Goal: Browse casually: Explore the website without a specific task or goal

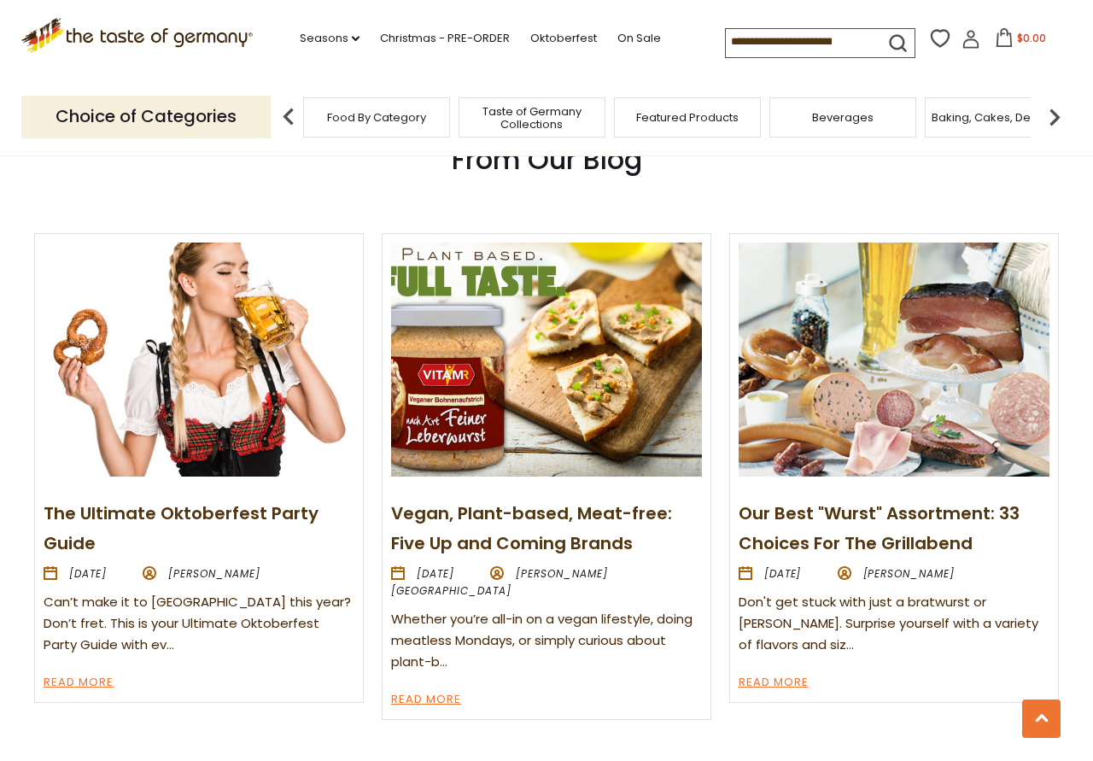
scroll to position [2178, 0]
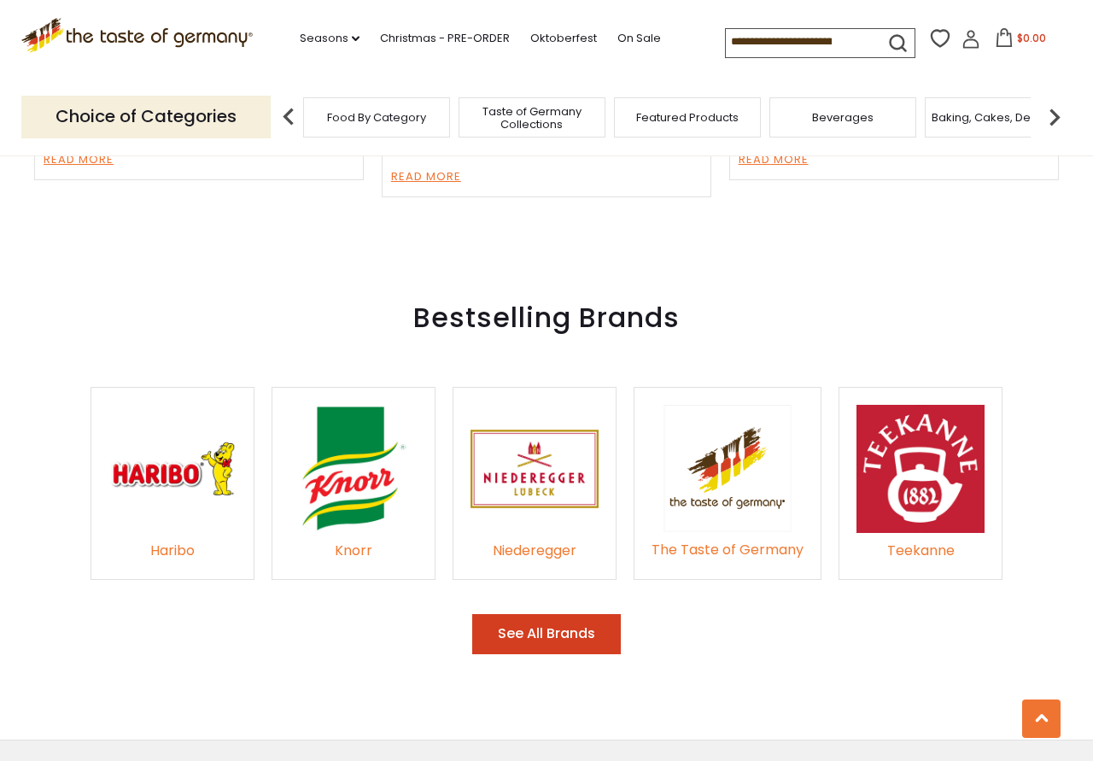
click at [597, 614] on button "See All Brands" at bounding box center [546, 634] width 149 height 40
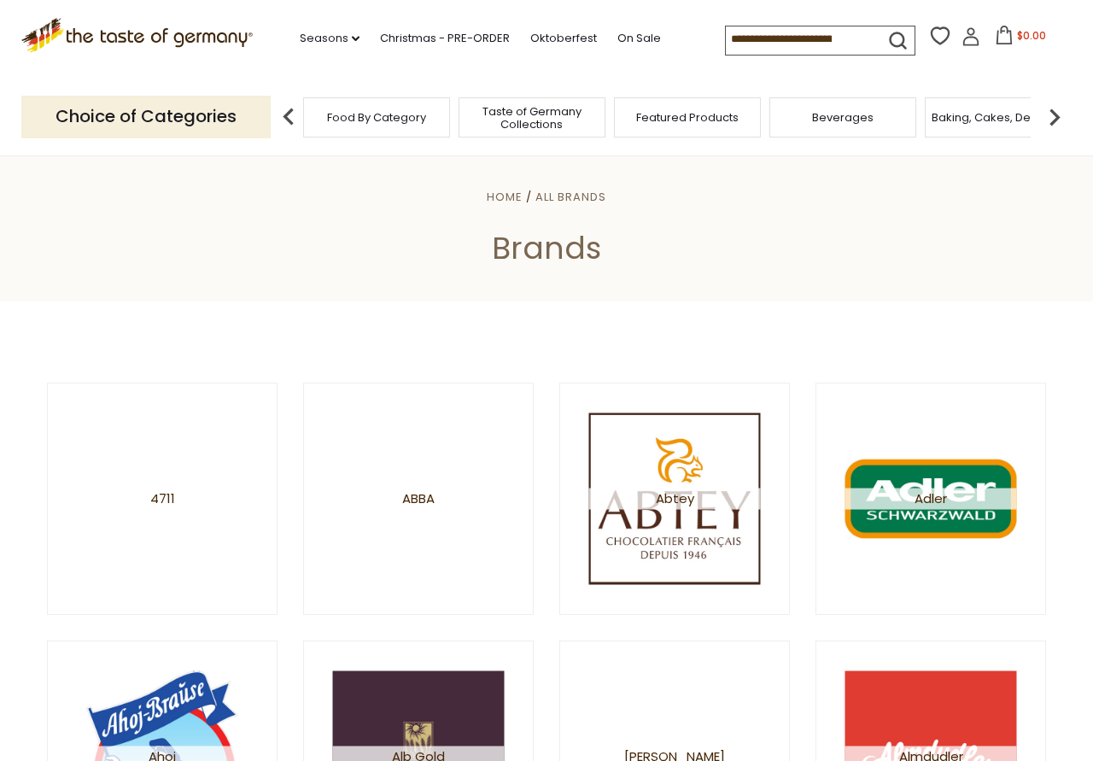
click at [538, 119] on span "Taste of Germany Collections" at bounding box center [532, 118] width 137 height 26
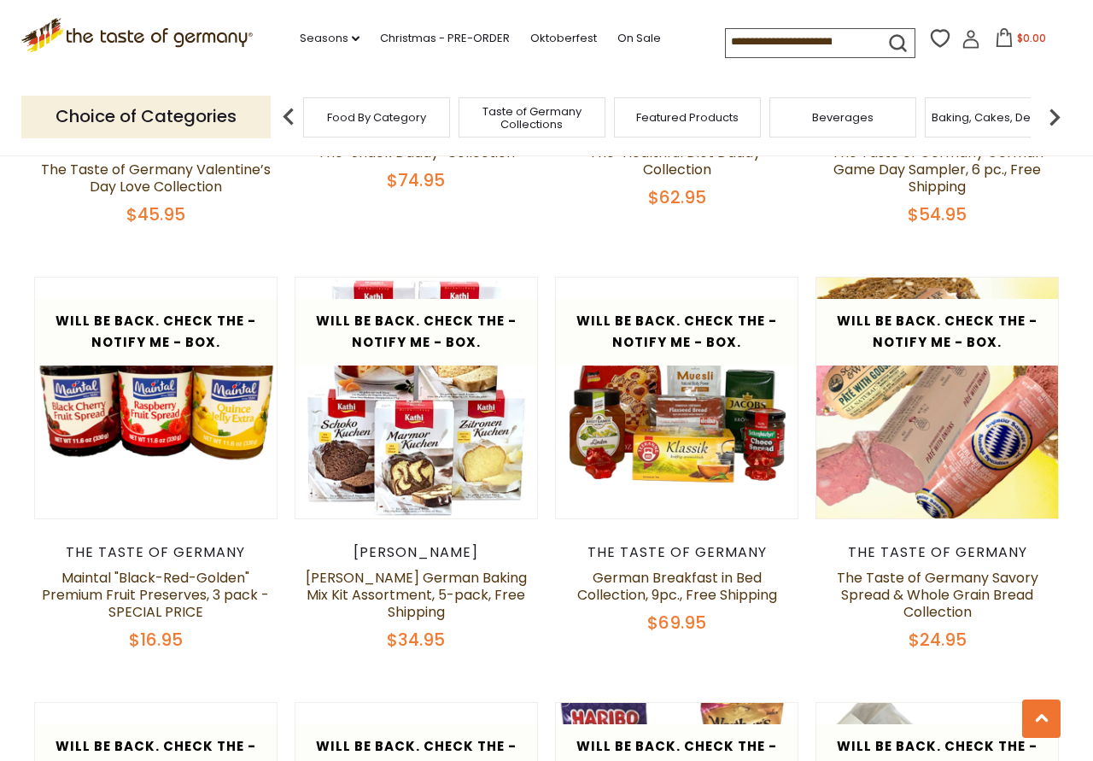
scroll to position [2614, 0]
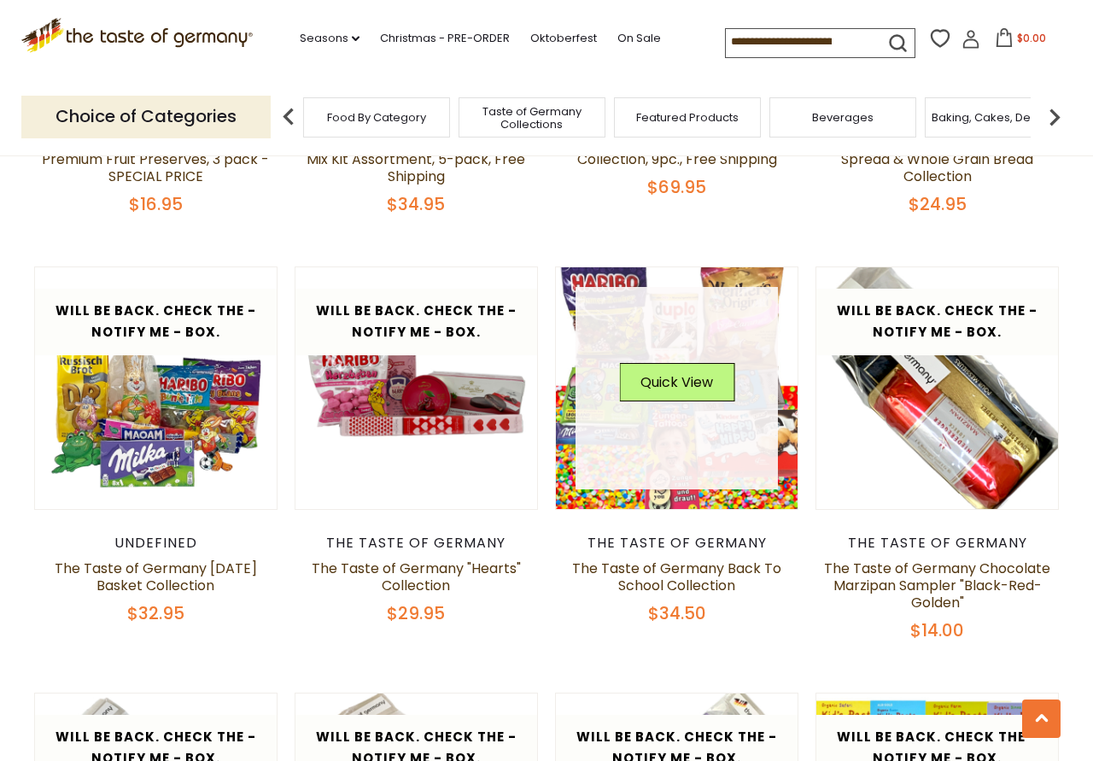
click at [631, 402] on link at bounding box center [677, 388] width 203 height 203
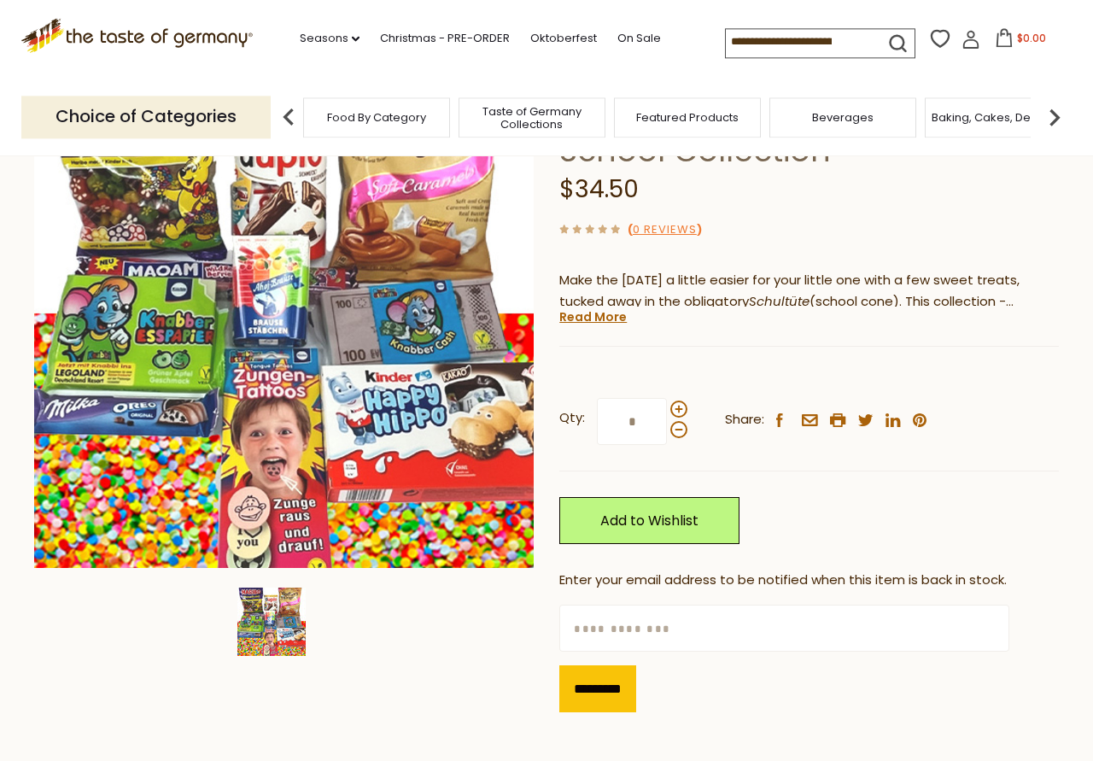
scroll to position [174, 0]
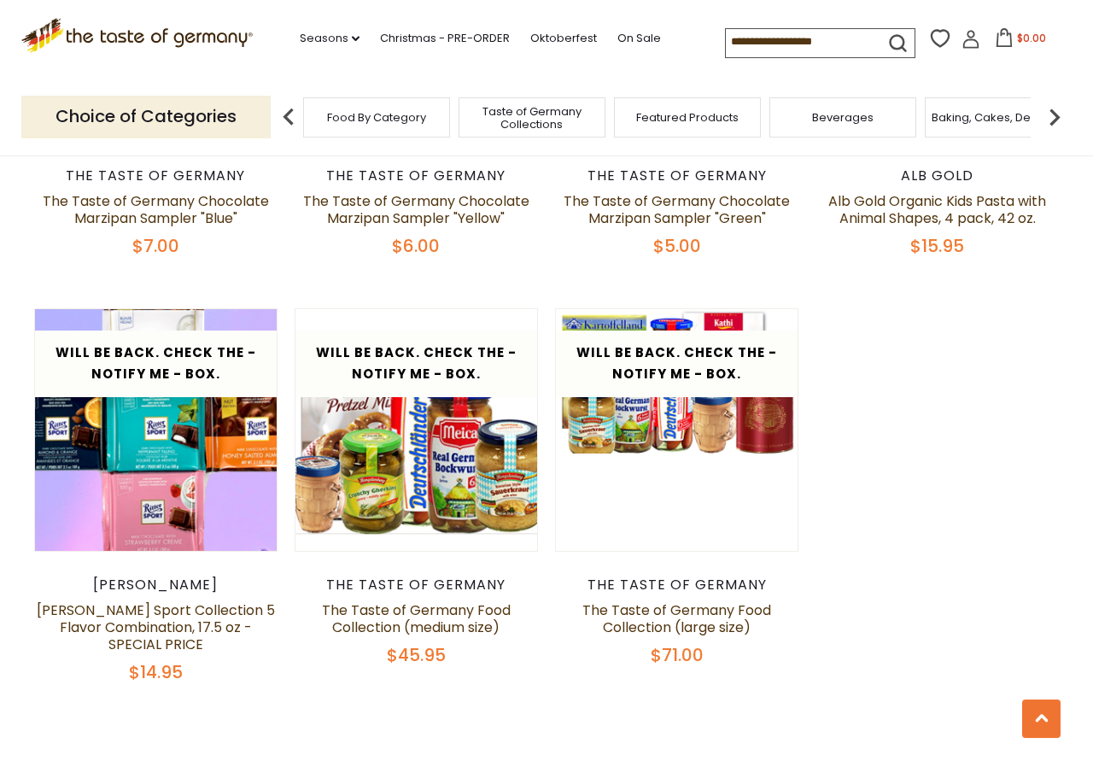
scroll to position [3485, 0]
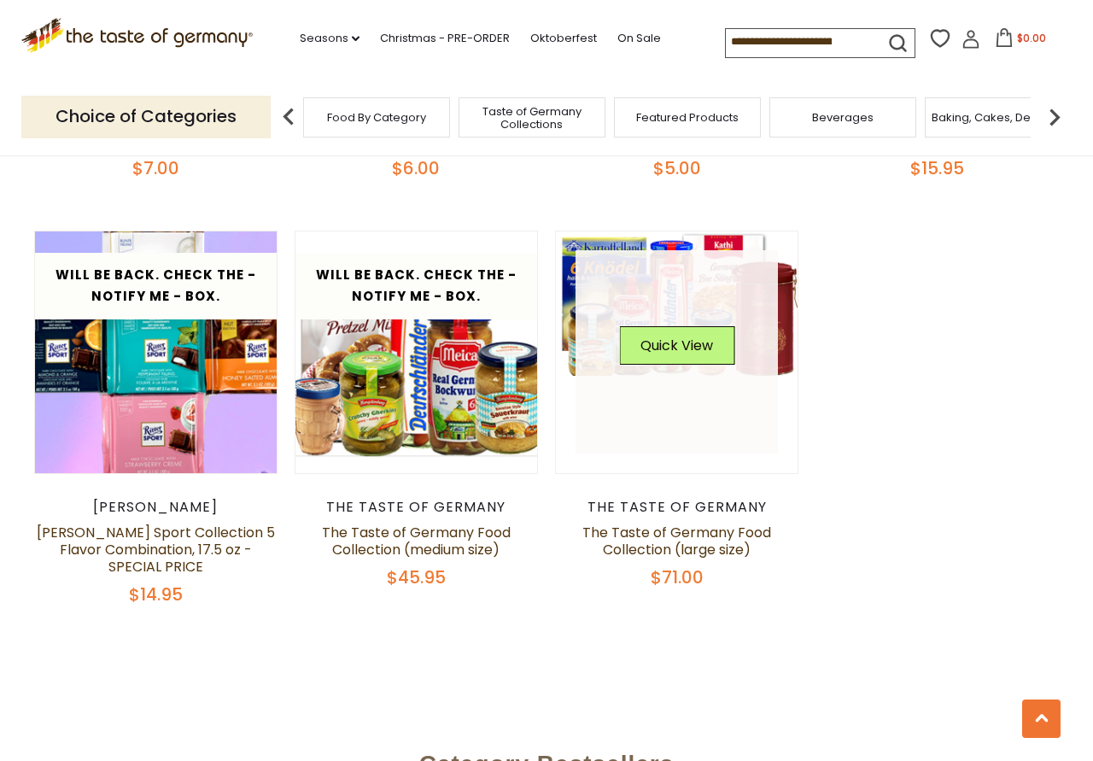
click at [678, 361] on link at bounding box center [677, 351] width 203 height 203
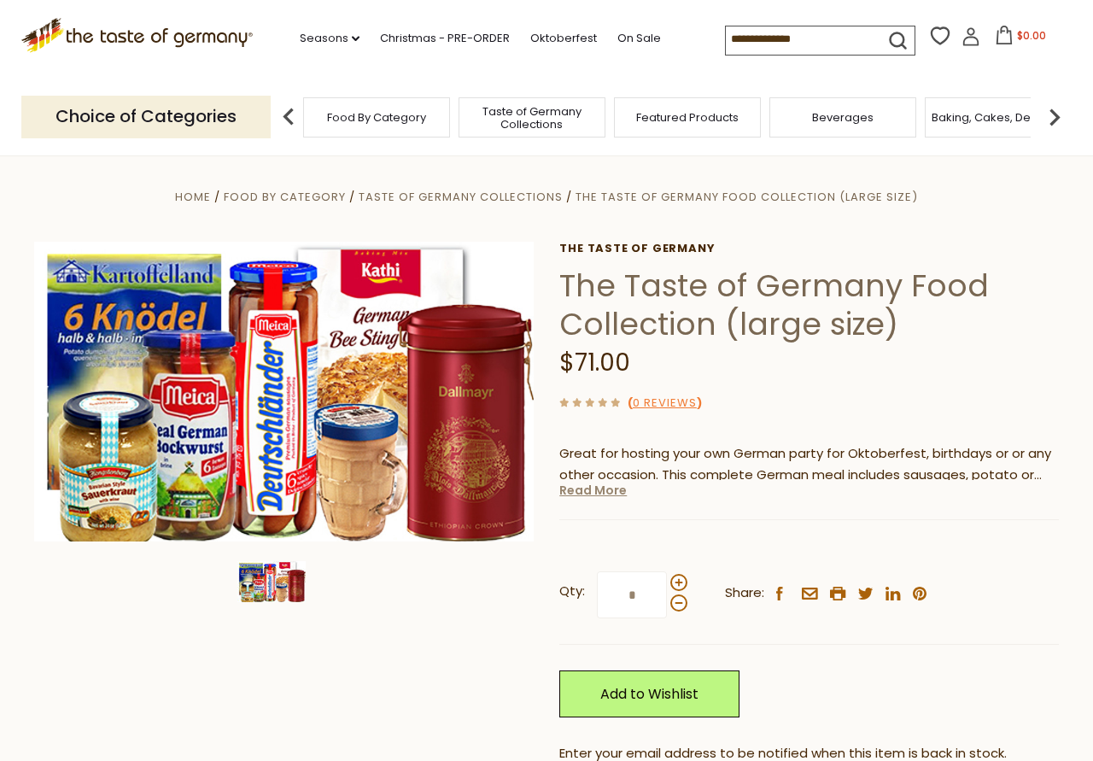
click at [585, 490] on link "Read More" at bounding box center [592, 490] width 67 height 17
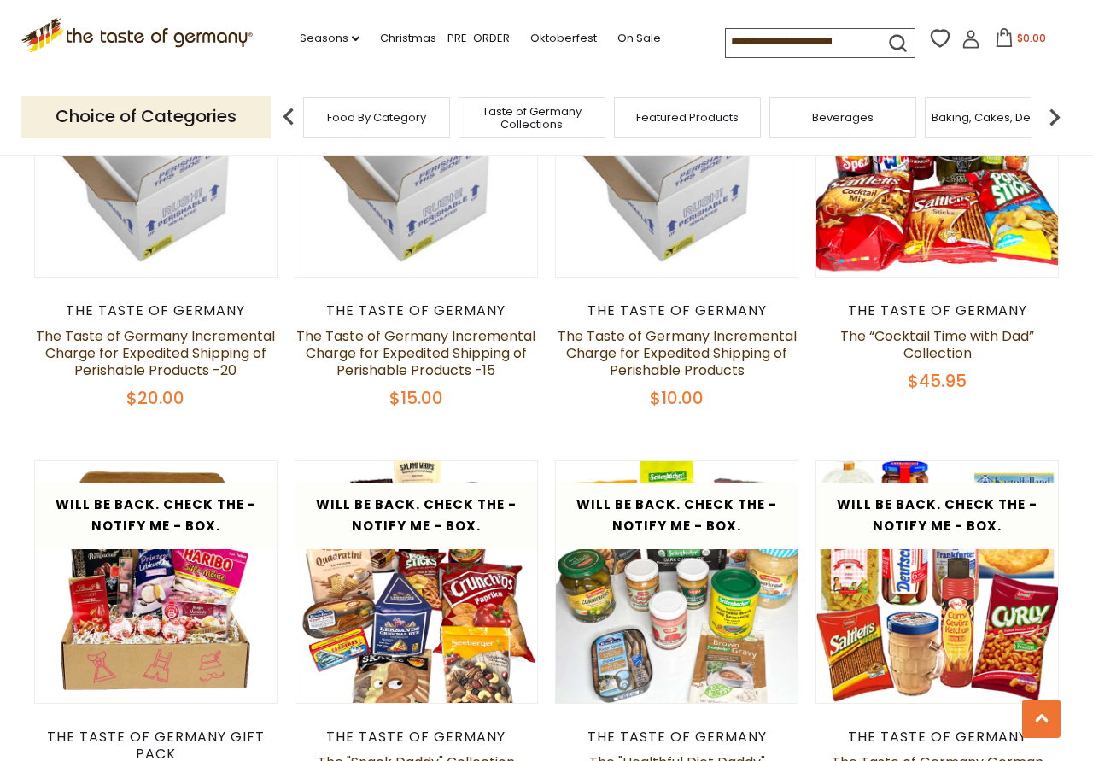
scroll to position [1307, 0]
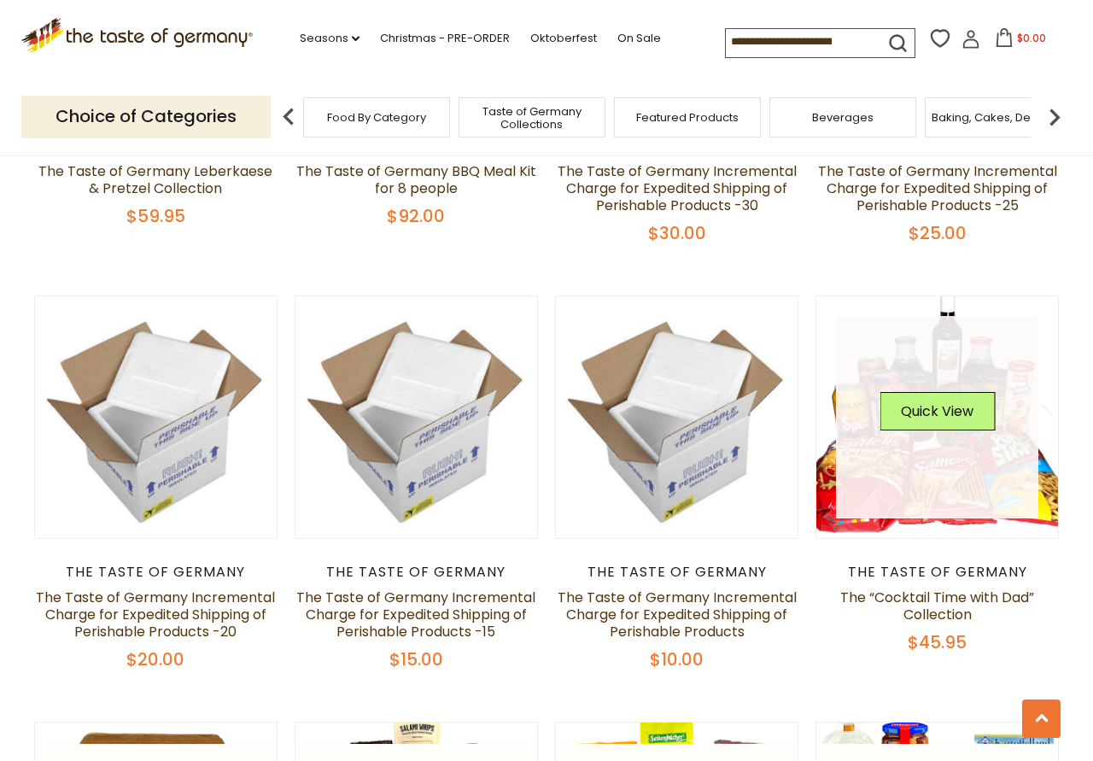
click at [935, 420] on div "Quick View" at bounding box center [937, 417] width 203 height 203
click at [941, 392] on button "Quick View" at bounding box center [937, 411] width 115 height 38
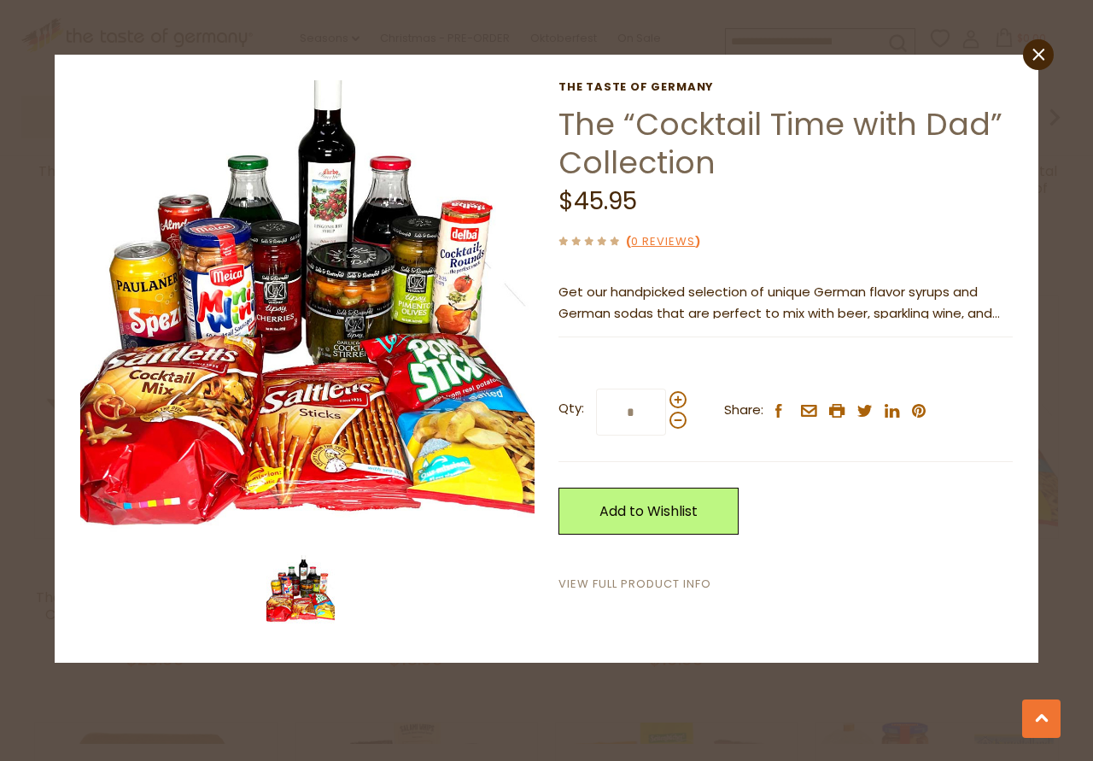
click at [630, 584] on link "View Full Product Info" at bounding box center [635, 585] width 153 height 18
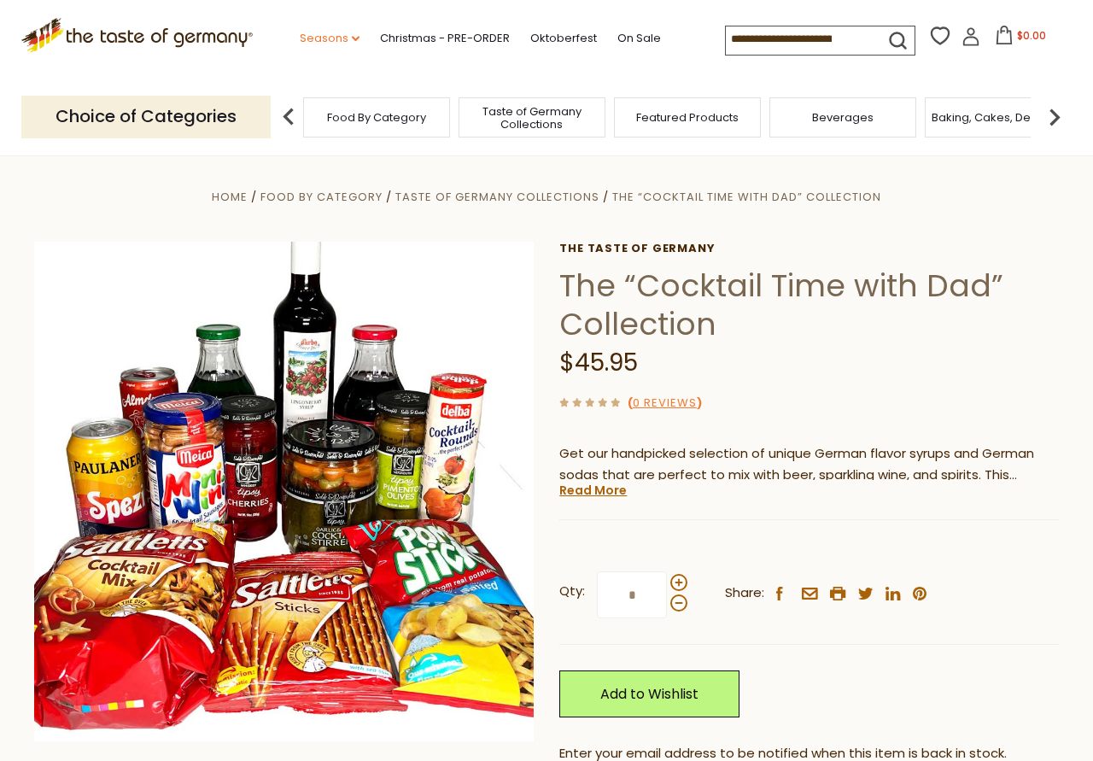
click at [300, 37] on link "Seasons dropdown_arrow" at bounding box center [330, 38] width 60 height 19
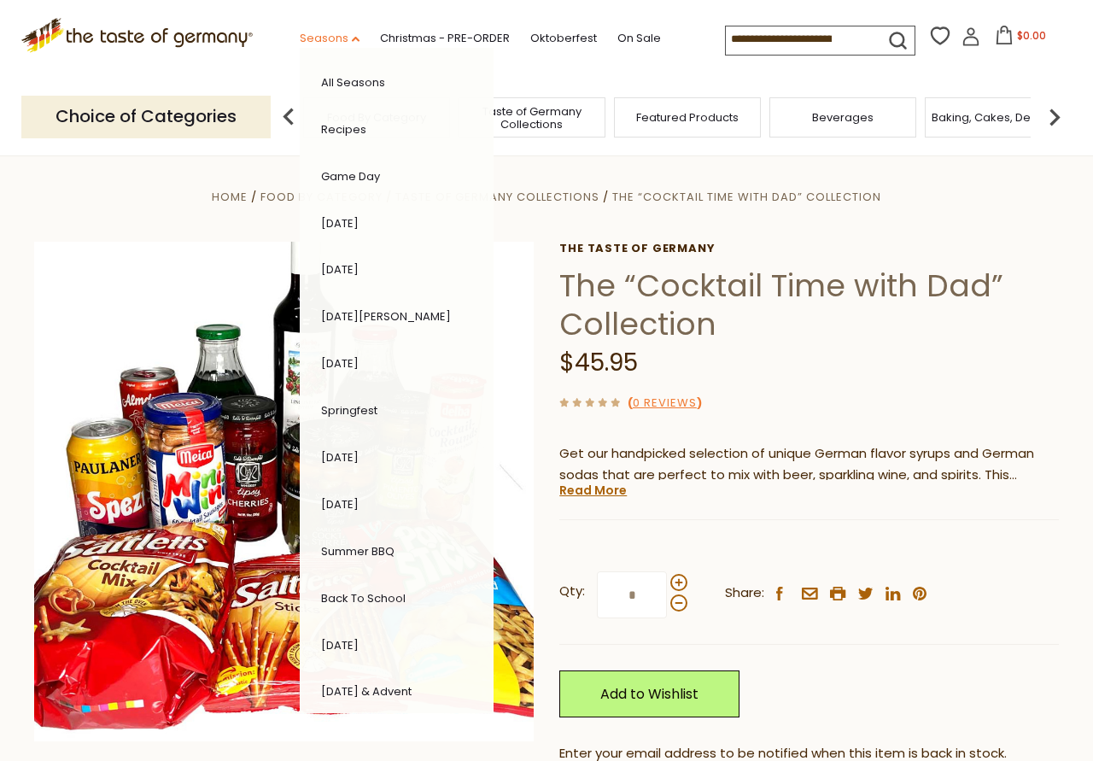
click at [300, 37] on link "Seasons dropdown_arrow" at bounding box center [330, 38] width 60 height 19
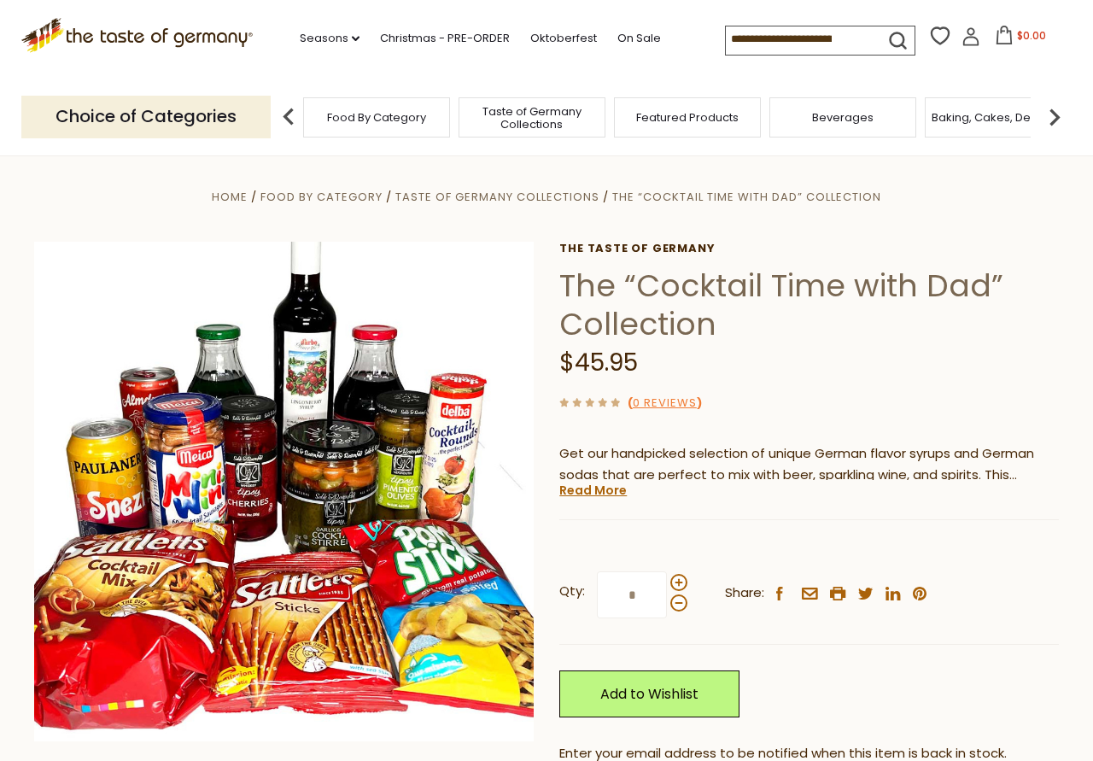
click at [824, 122] on div "Beverages" at bounding box center [843, 117] width 147 height 40
click at [828, 100] on div "Beverages" at bounding box center [834, 117] width 147 height 40
click at [826, 111] on span "Beverages" at bounding box center [835, 117] width 62 height 13
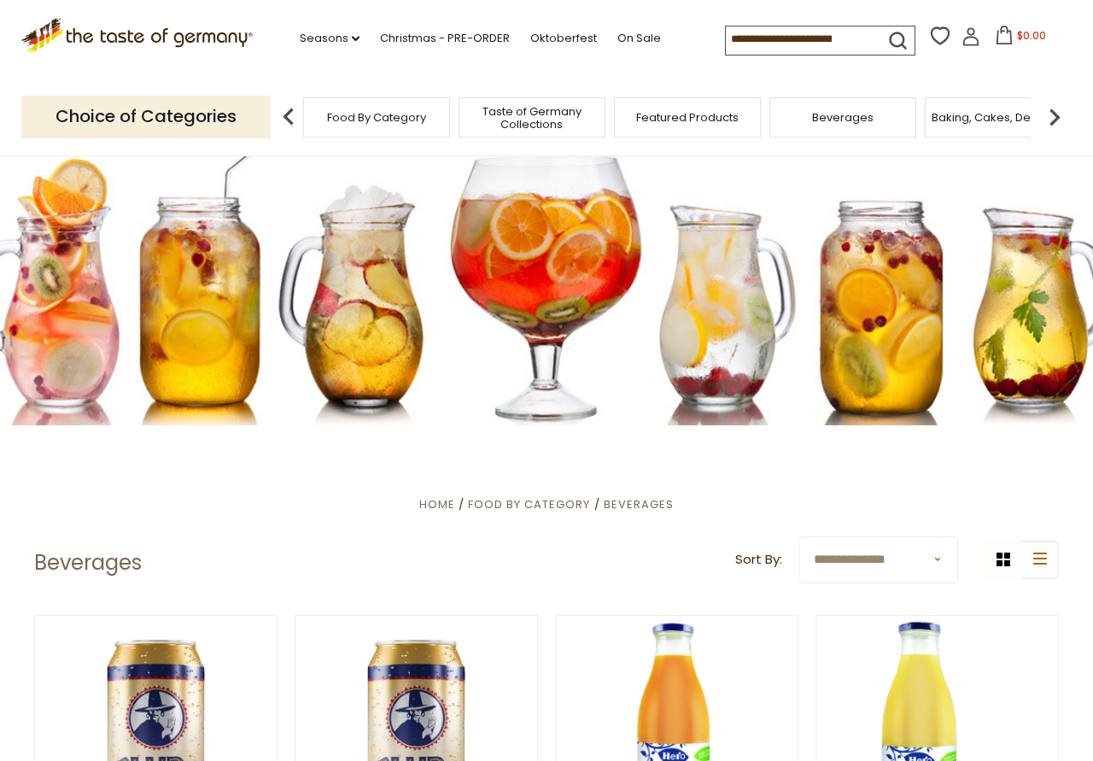
click at [1057, 108] on img at bounding box center [1055, 117] width 34 height 34
click at [641, 111] on span "Candy" at bounding box center [630, 117] width 37 height 13
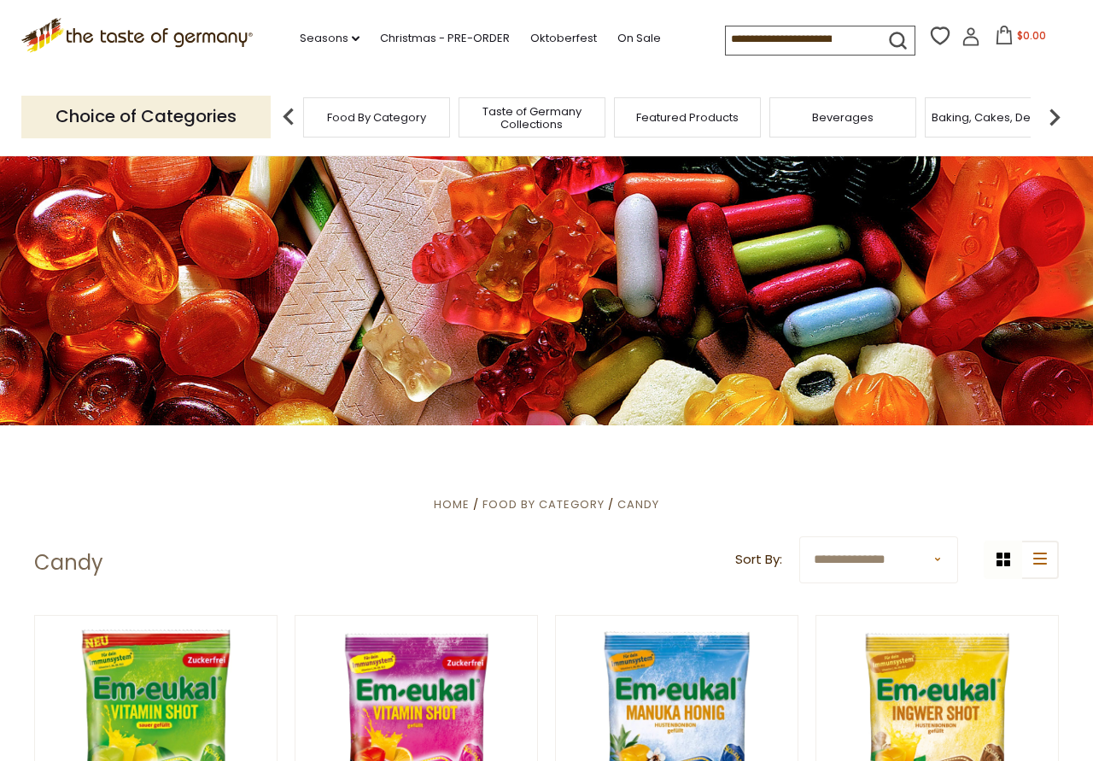
click at [1059, 105] on img at bounding box center [1055, 117] width 34 height 34
click at [1060, 107] on img at bounding box center [1055, 117] width 34 height 34
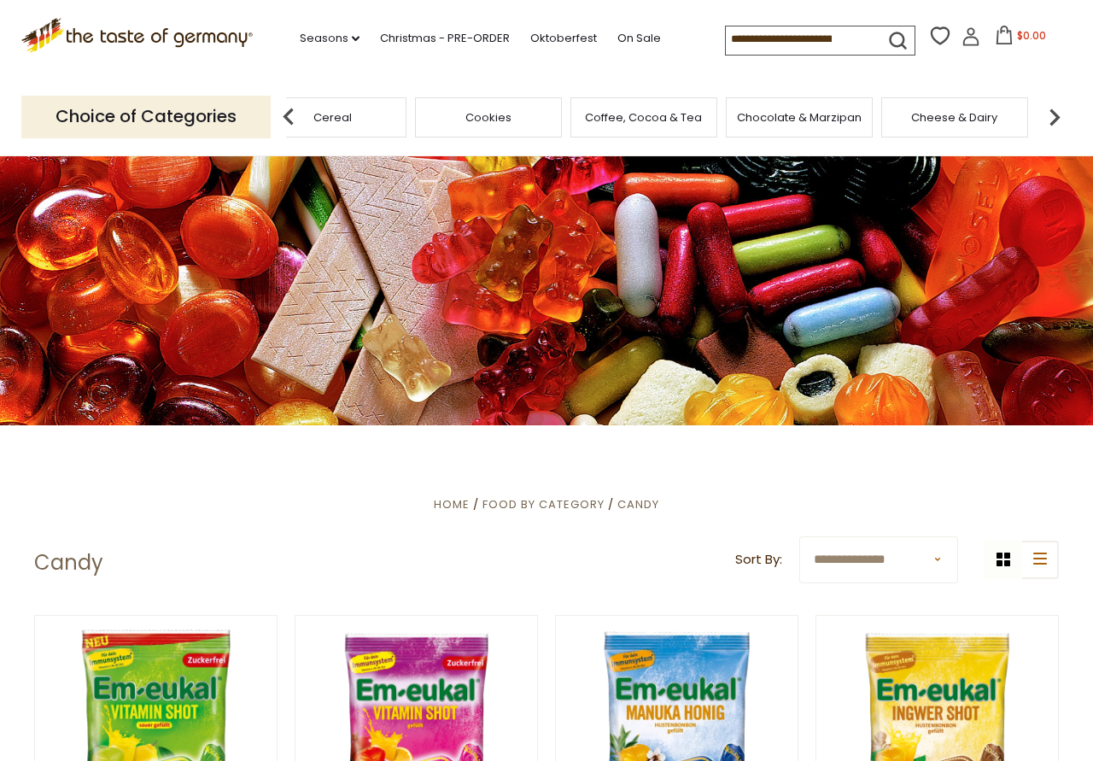
click at [633, 121] on span "Coffee, Cocoa & Tea" at bounding box center [643, 117] width 117 height 13
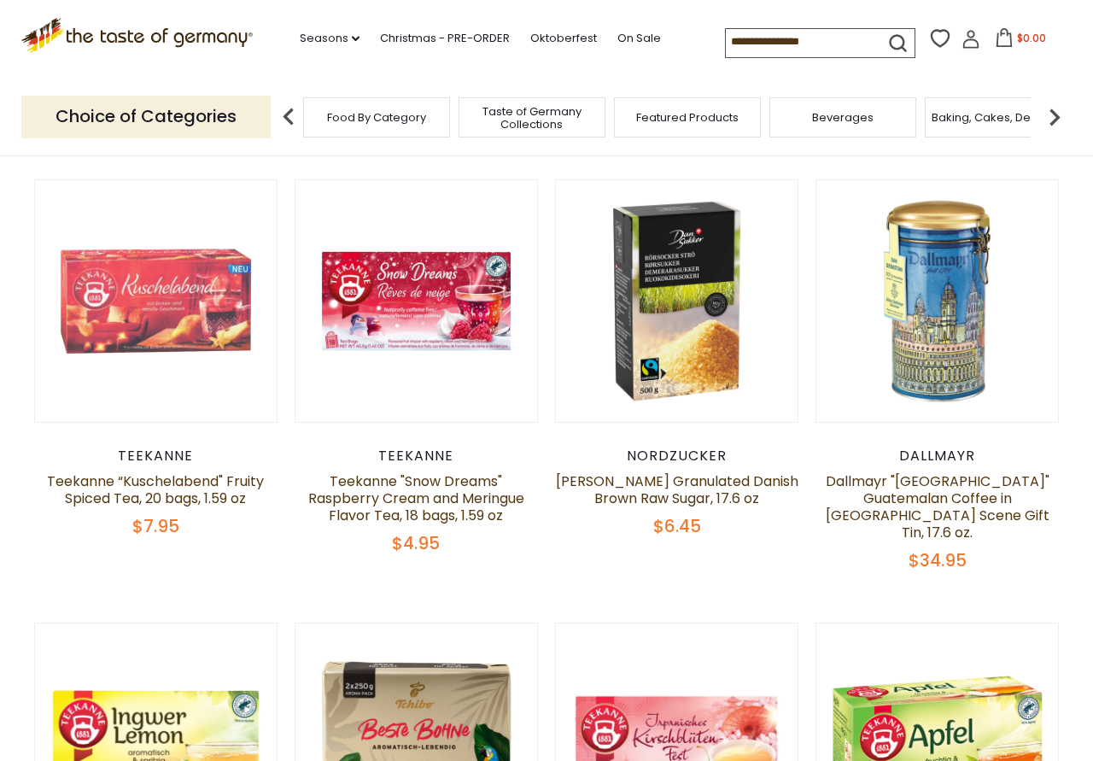
scroll to position [784, 0]
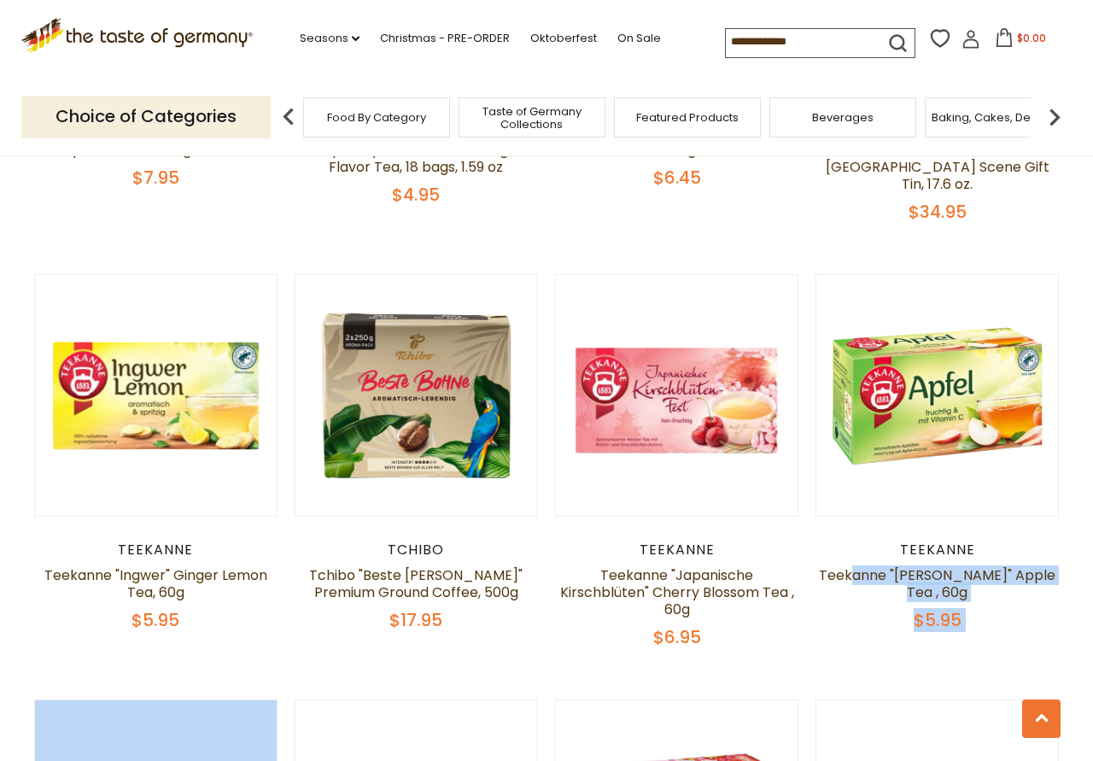
drag, startPoint x: 811, startPoint y: 556, endPoint x: 854, endPoint y: 571, distance: 45.9
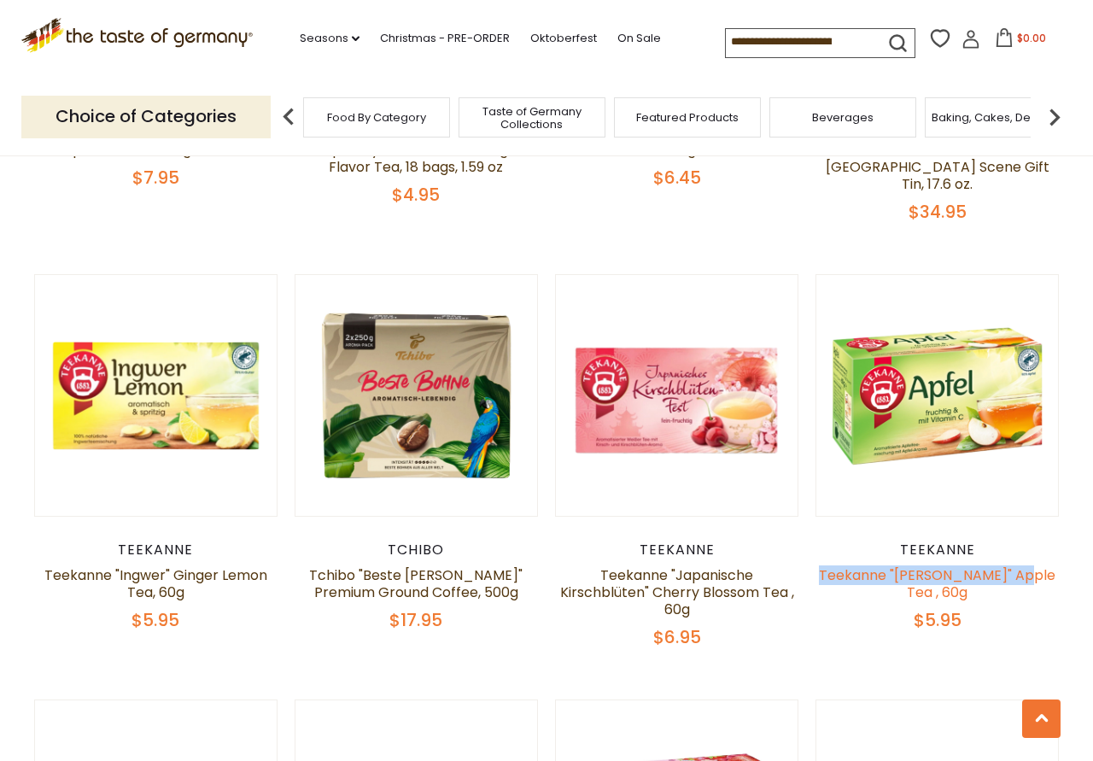
drag, startPoint x: 822, startPoint y: 558, endPoint x: 1014, endPoint y: 566, distance: 192.4
click at [1014, 567] on h5 "Teekanne "Apfel" Apple Tea , 60g" at bounding box center [937, 584] width 243 height 34
copy link "Teekanne "Apfel" Apple Tea"
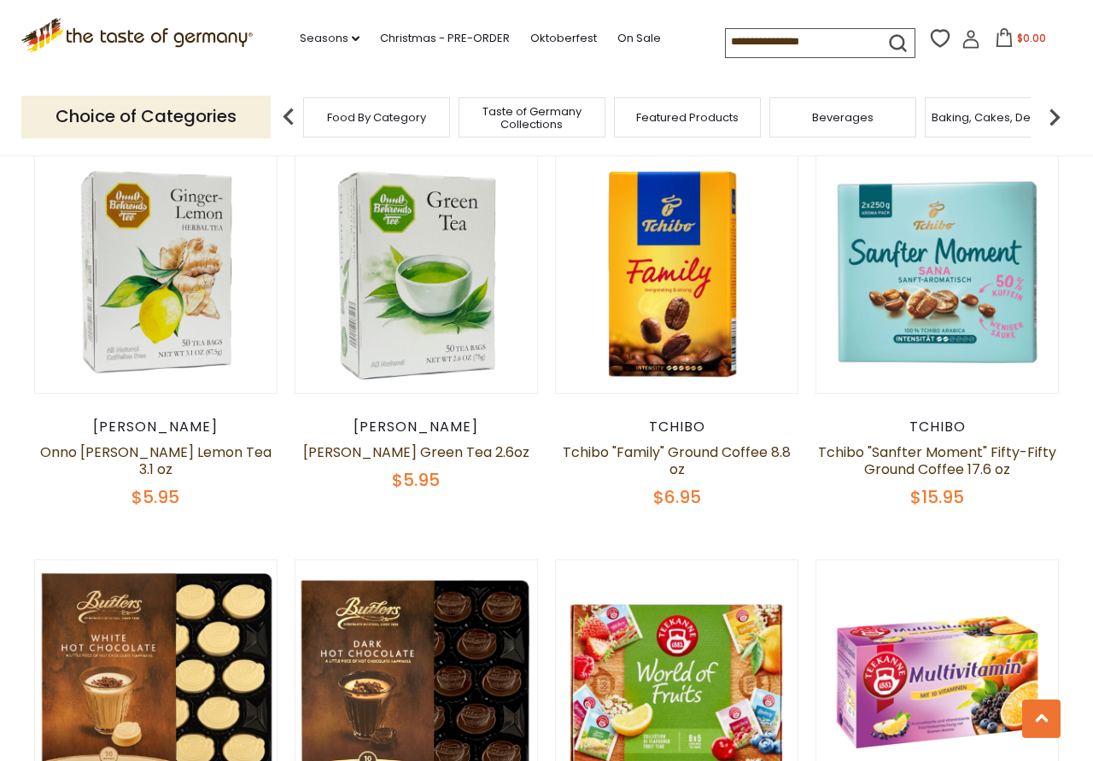
scroll to position [2178, 0]
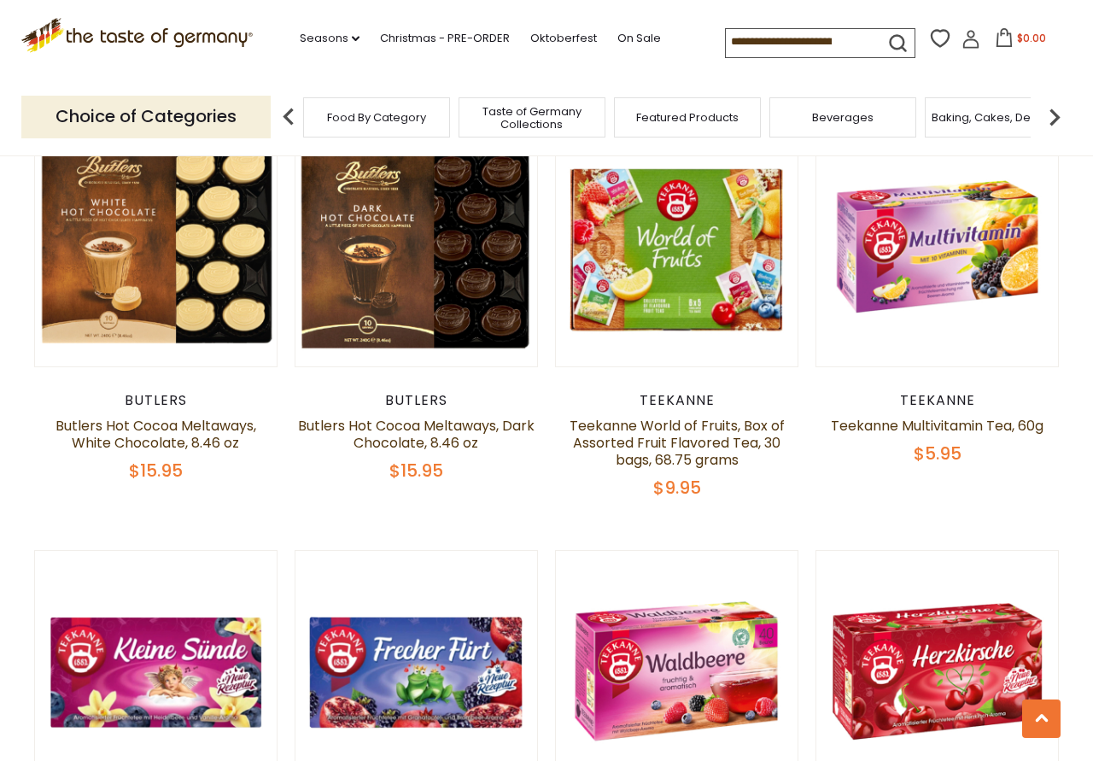
click at [1055, 114] on img at bounding box center [1055, 117] width 34 height 34
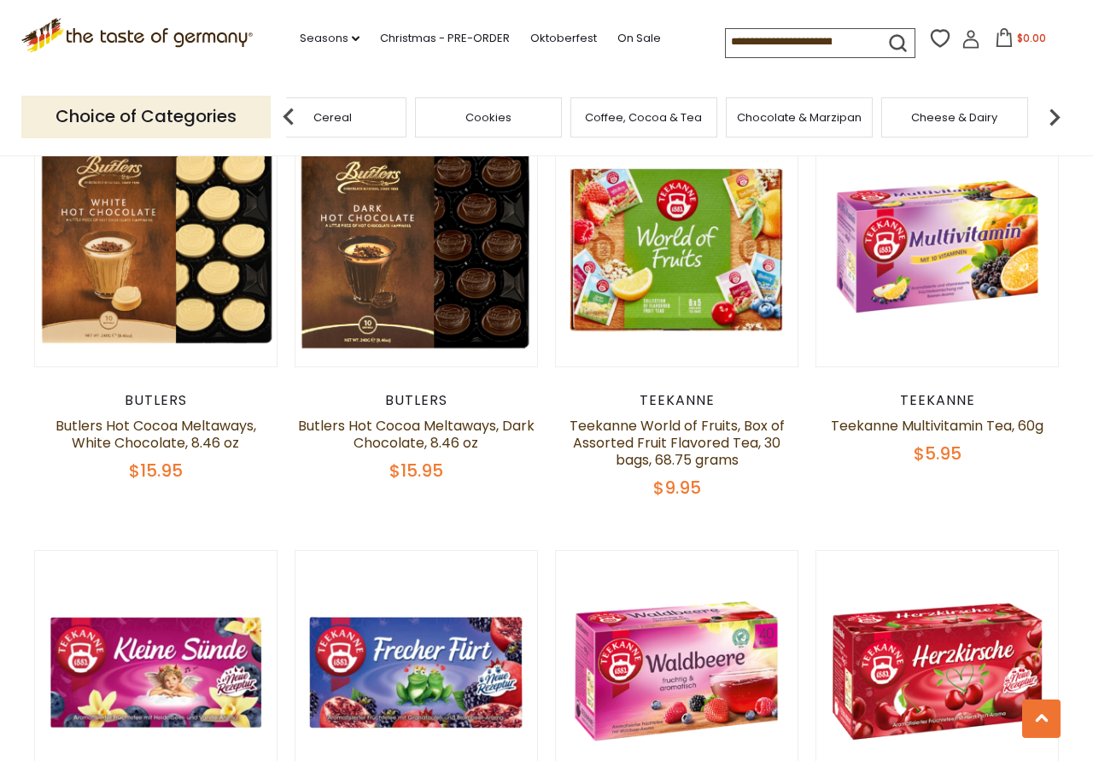
click at [1055, 114] on img at bounding box center [1055, 117] width 34 height 34
click at [1061, 114] on img at bounding box center [1055, 117] width 34 height 34
click at [1061, 115] on img at bounding box center [1055, 117] width 34 height 34
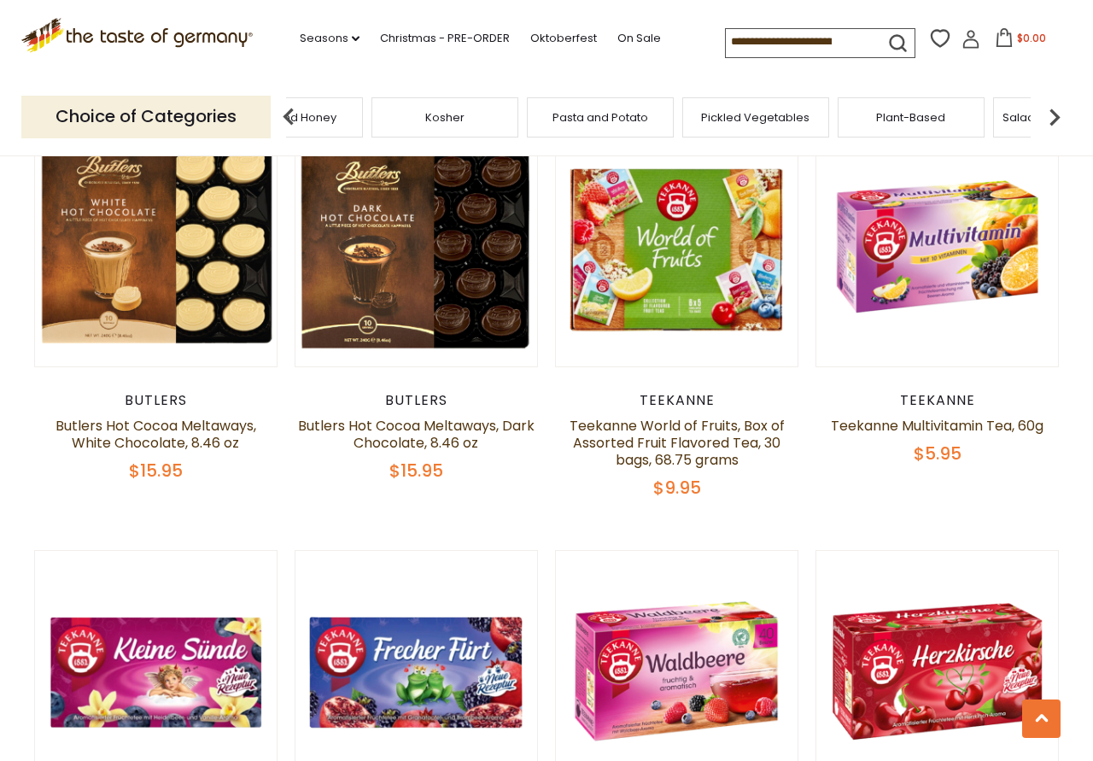
click at [1061, 115] on img at bounding box center [1055, 117] width 34 height 34
click at [1062, 115] on img at bounding box center [1055, 117] width 34 height 34
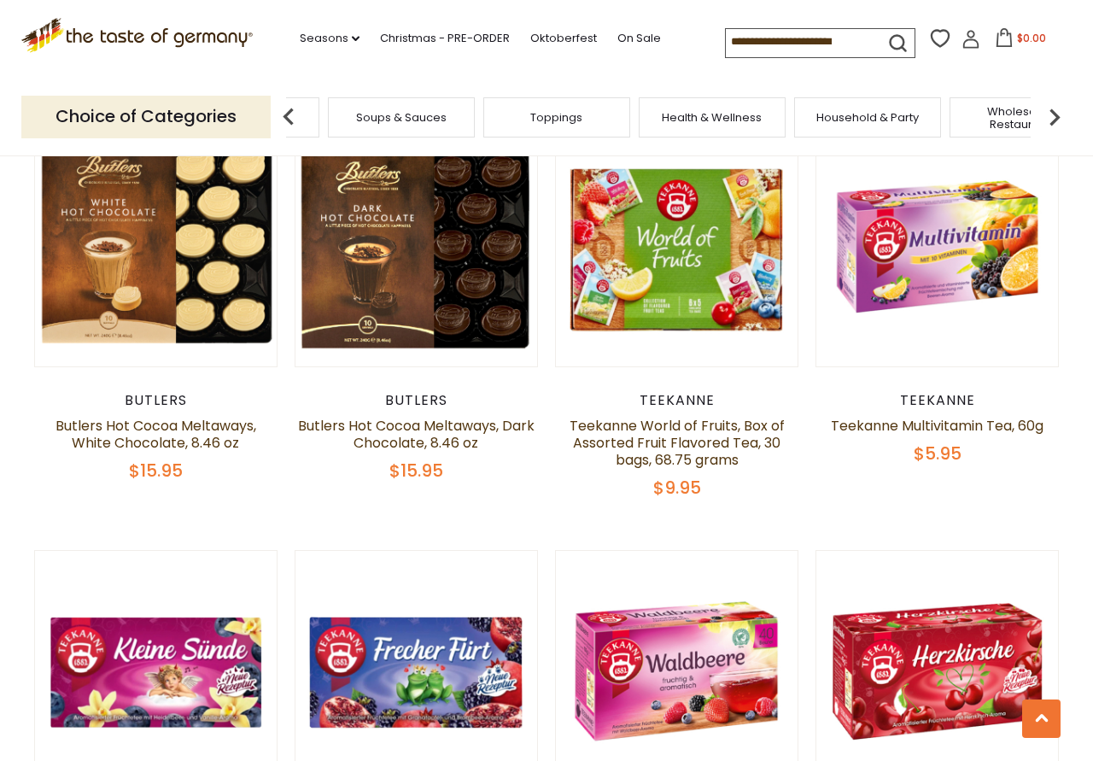
click at [1062, 115] on img at bounding box center [1055, 117] width 34 height 34
click at [654, 105] on div "Household & Party" at bounding box center [641, 117] width 147 height 40
click at [655, 112] on span "Household & Party" at bounding box center [641, 117] width 103 height 13
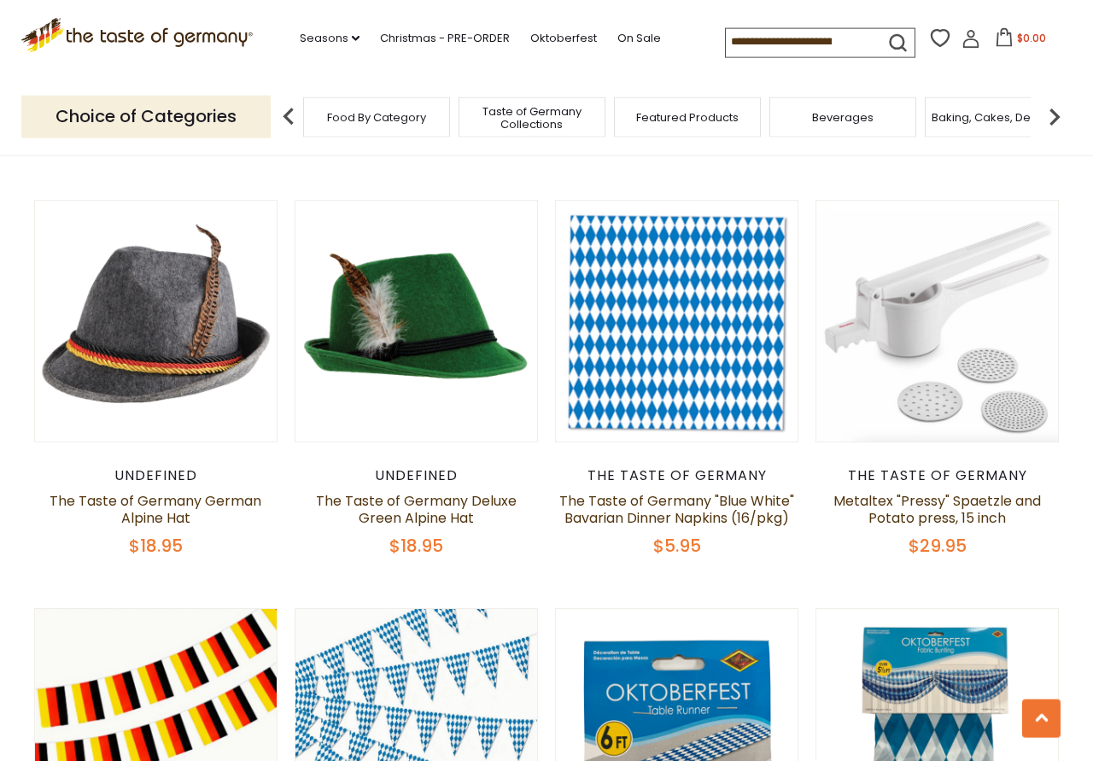
scroll to position [32, 0]
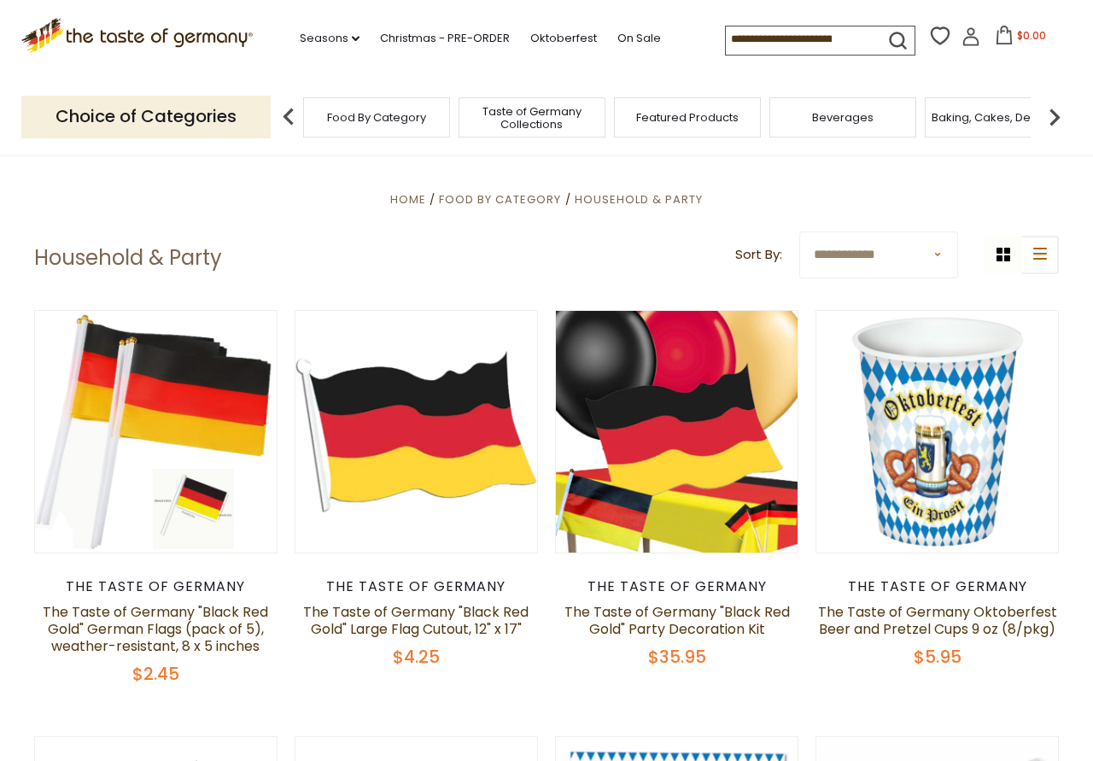
click at [1056, 109] on img at bounding box center [1055, 117] width 34 height 34
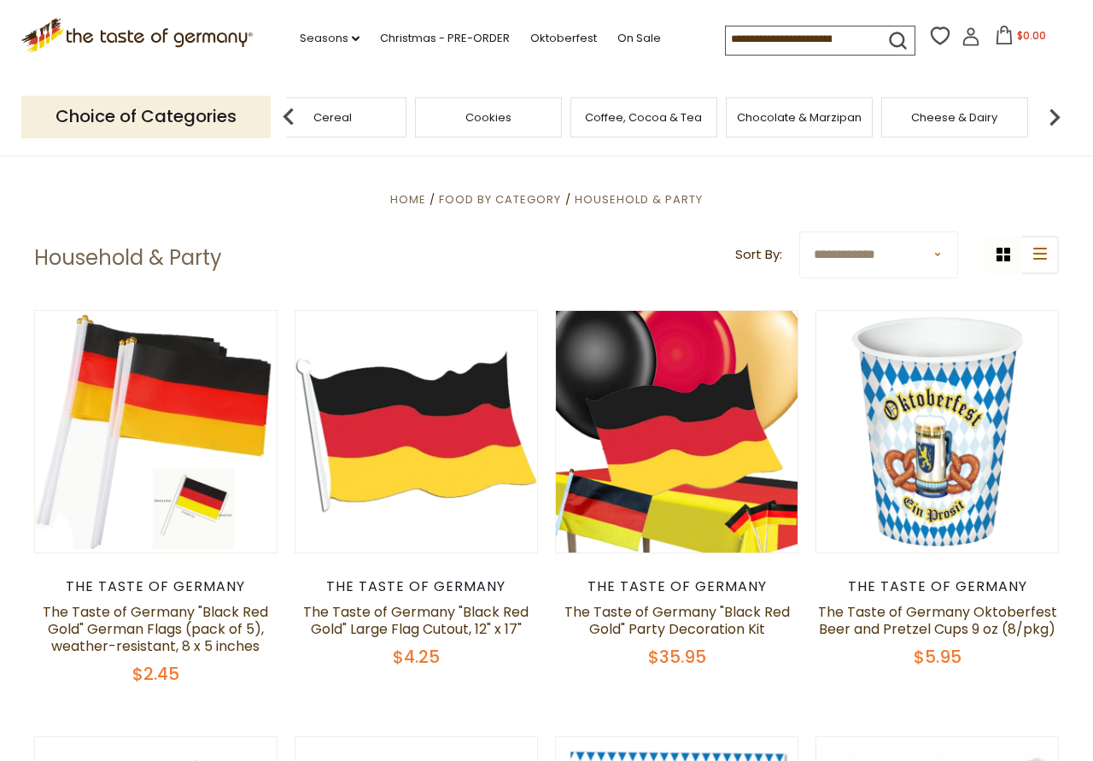
click at [1056, 109] on img at bounding box center [1055, 117] width 34 height 34
click at [1057, 113] on img at bounding box center [1055, 117] width 34 height 34
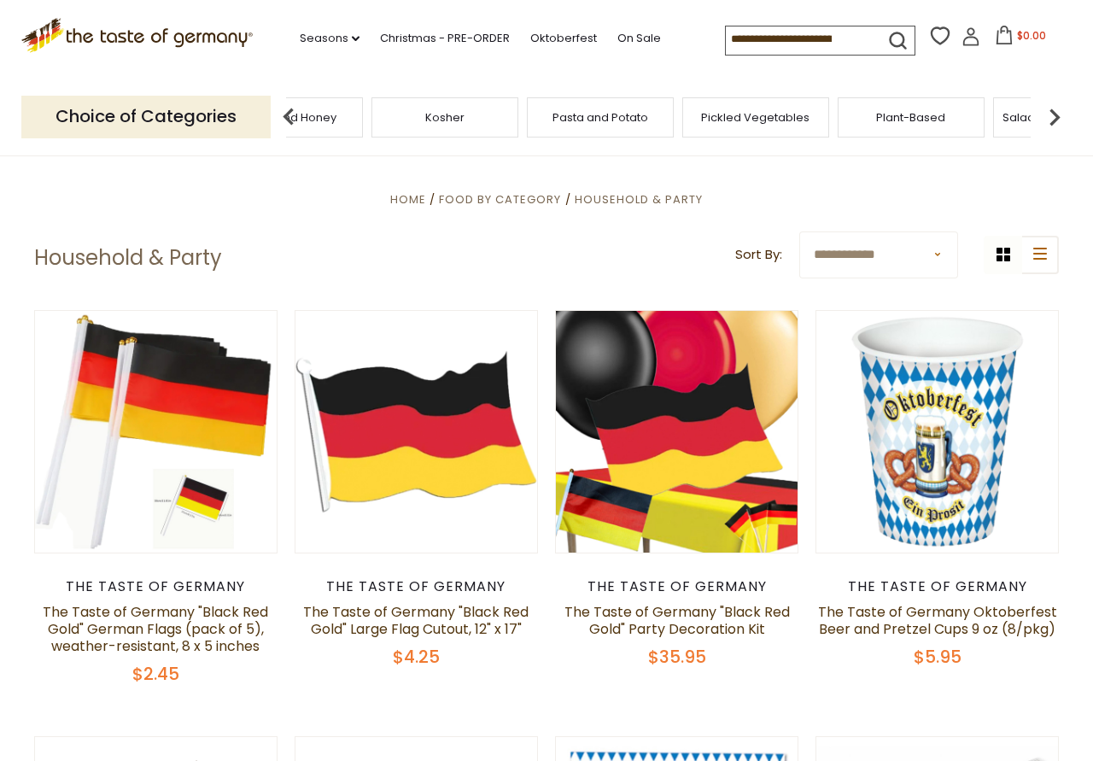
click at [1057, 113] on img at bounding box center [1055, 117] width 34 height 34
click at [1057, 114] on img at bounding box center [1055, 117] width 34 height 34
click at [1058, 116] on img at bounding box center [1055, 117] width 34 height 34
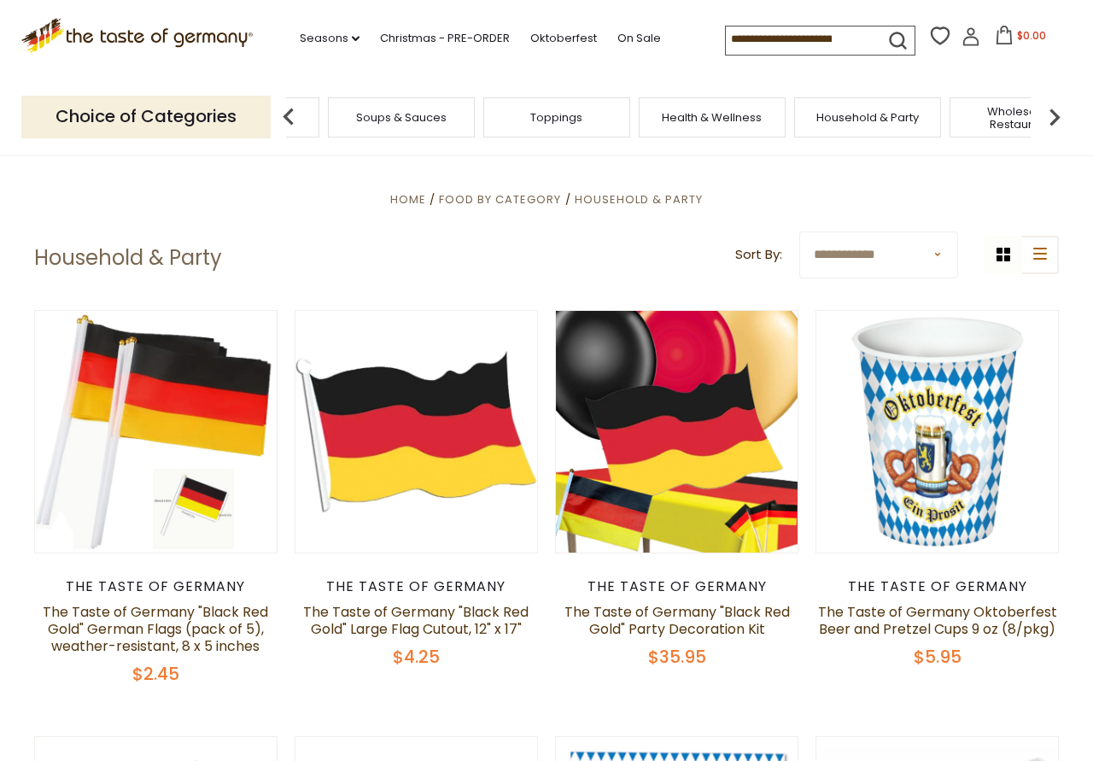
click at [1058, 116] on img at bounding box center [1055, 117] width 34 height 34
click at [934, 122] on div "Body Care" at bounding box center [952, 117] width 147 height 40
click at [937, 112] on span "Body Care" at bounding box center [952, 117] width 59 height 13
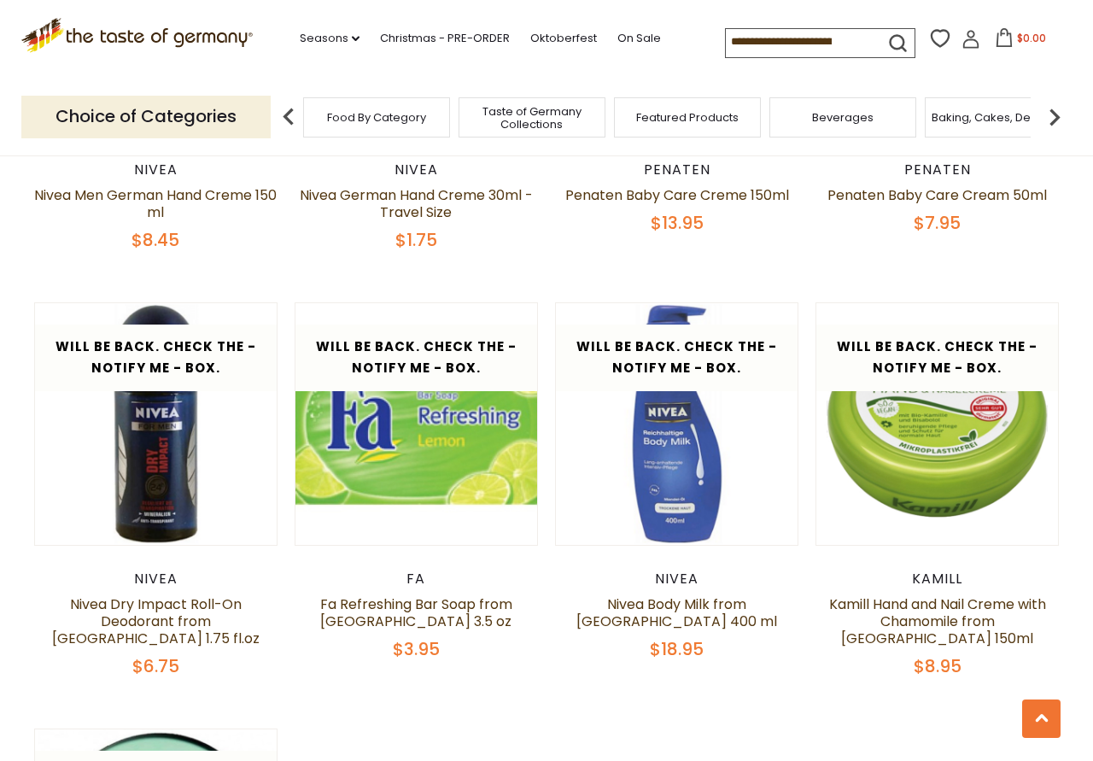
scroll to position [2875, 0]
